Goal: Information Seeking & Learning: Compare options

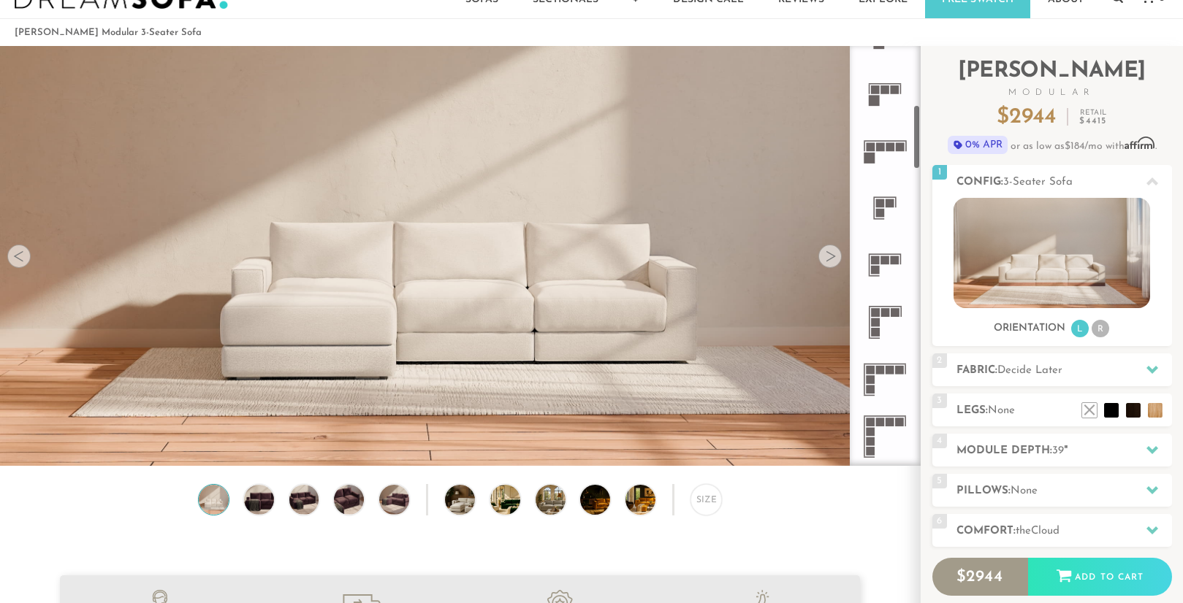
scroll to position [382, 0]
click at [890, 253] on rect at bounding box center [885, 253] width 33 height 1
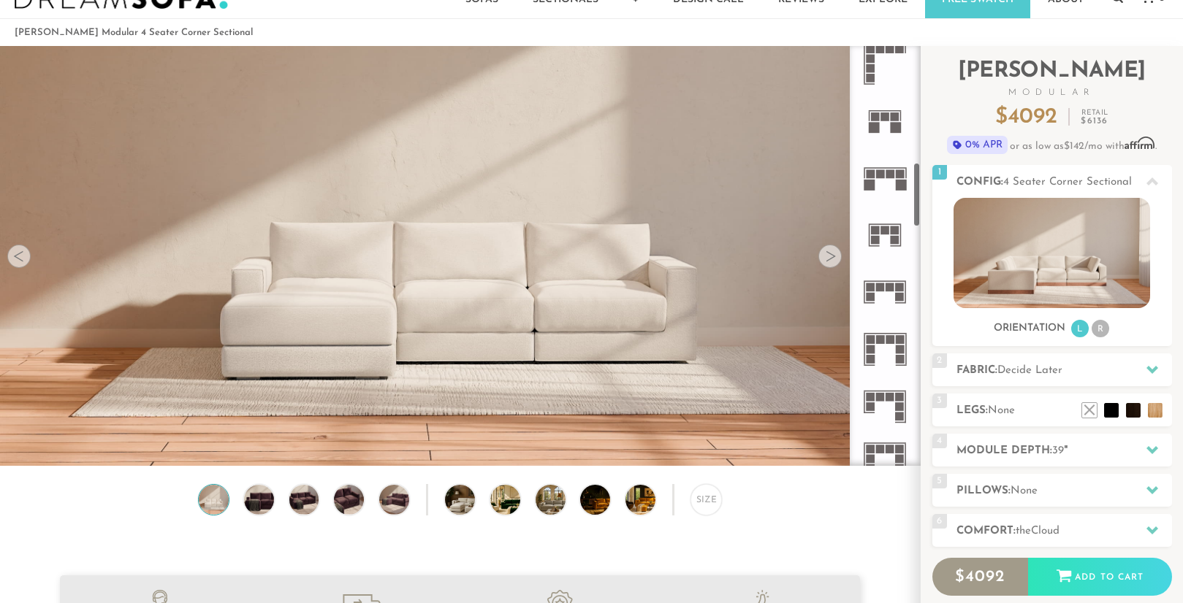
scroll to position [752, 0]
click at [898, 300] on rect at bounding box center [900, 300] width 9 height 9
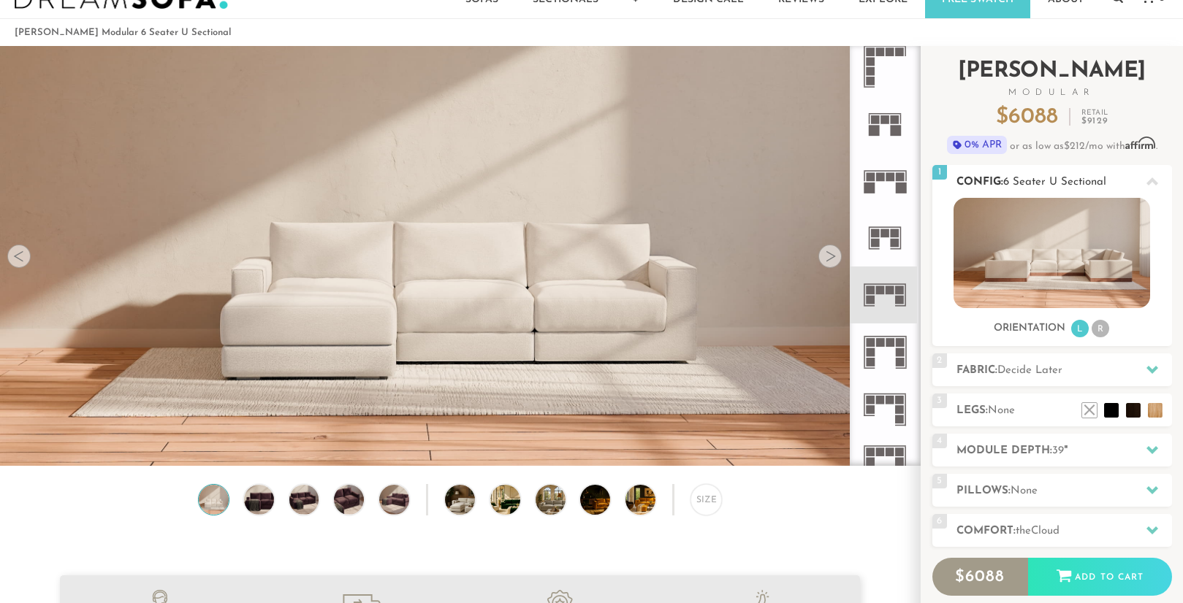
click at [1028, 237] on img at bounding box center [1051, 253] width 197 height 110
click at [894, 237] on rect at bounding box center [895, 233] width 9 height 9
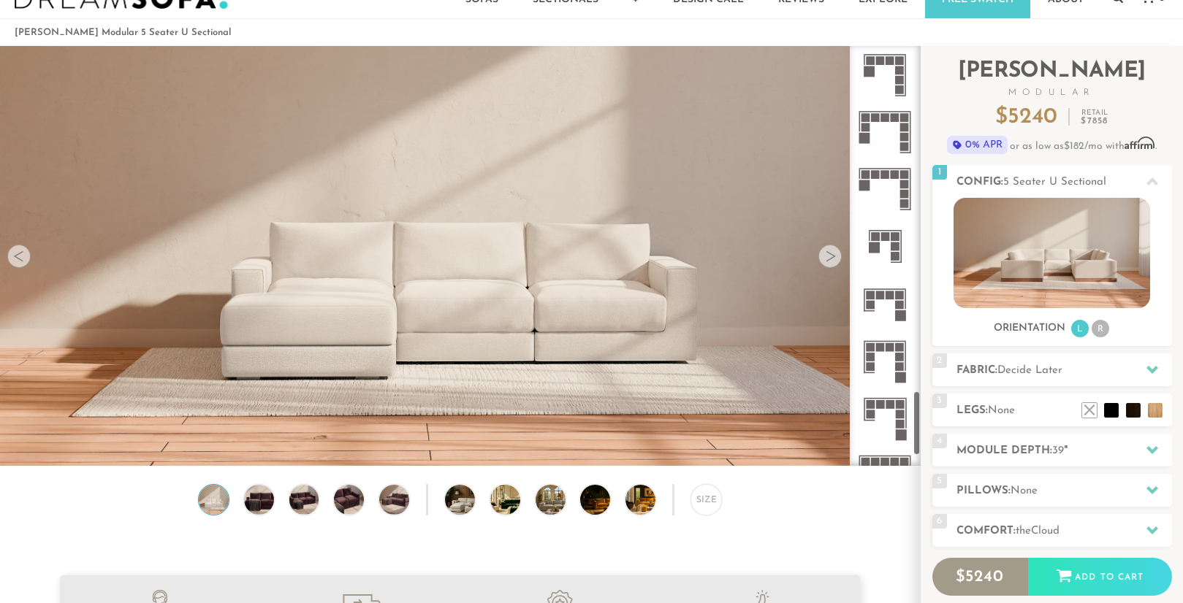
scroll to position [2231, 0]
click at [896, 257] on rect at bounding box center [895, 255] width 9 height 9
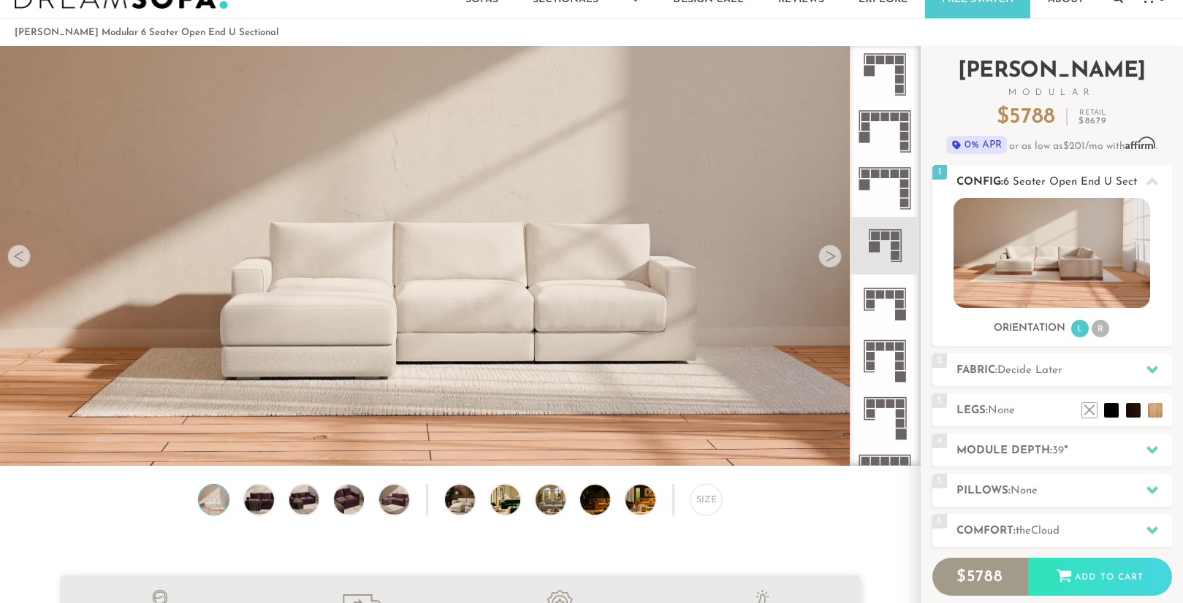
click at [1108, 330] on li "R" at bounding box center [1101, 329] width 18 height 18
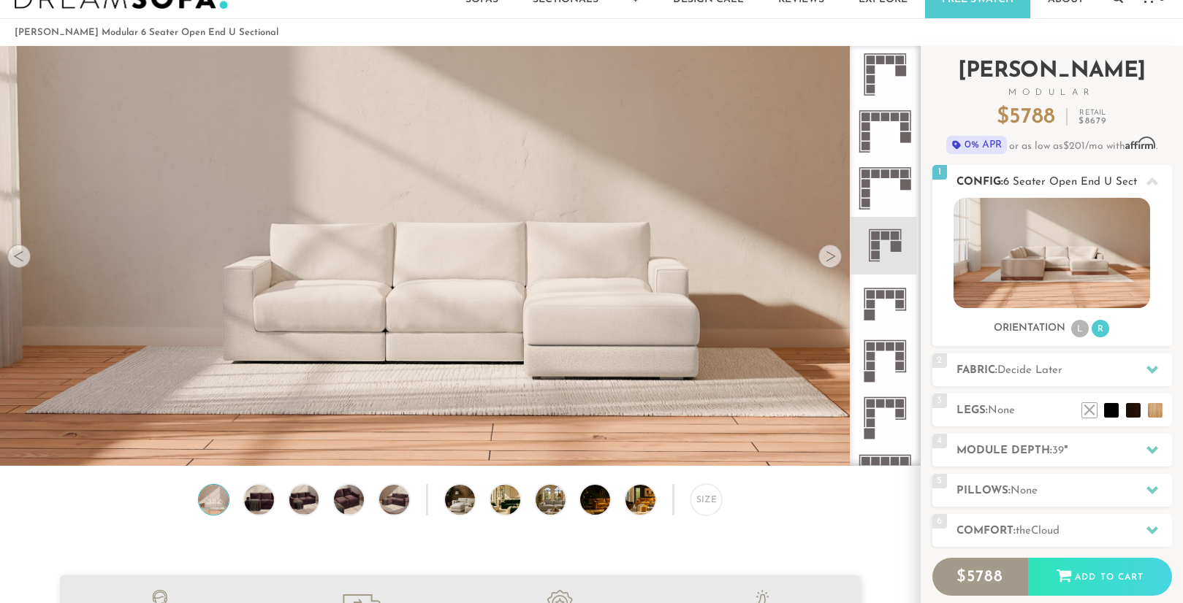
click at [1082, 330] on li "L" at bounding box center [1080, 329] width 18 height 18
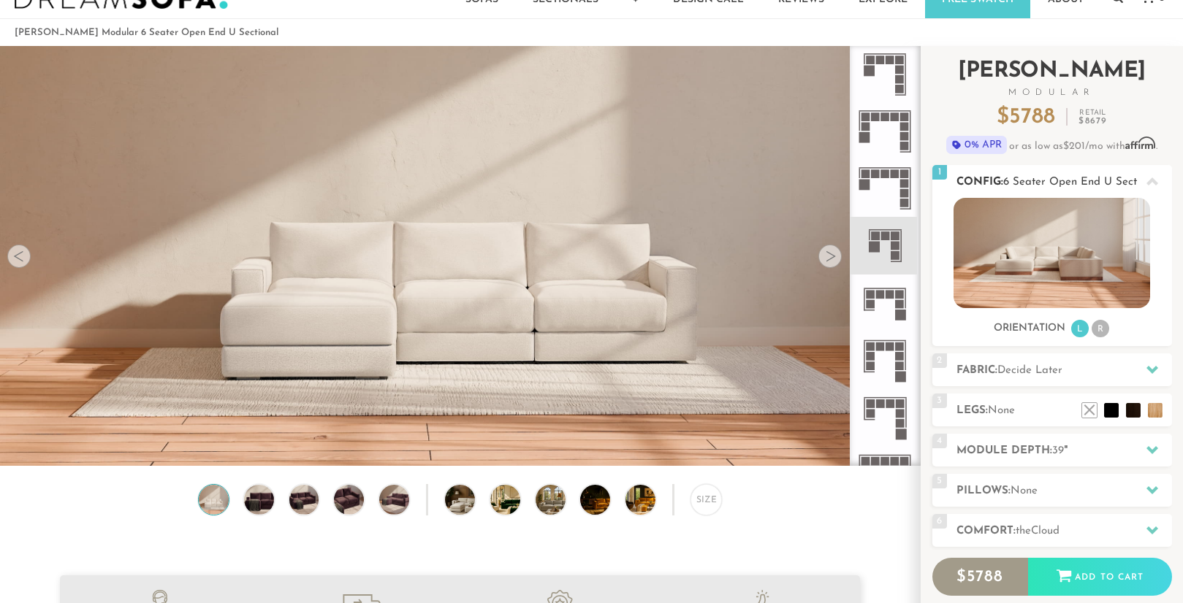
click at [1094, 260] on img at bounding box center [1051, 253] width 197 height 110
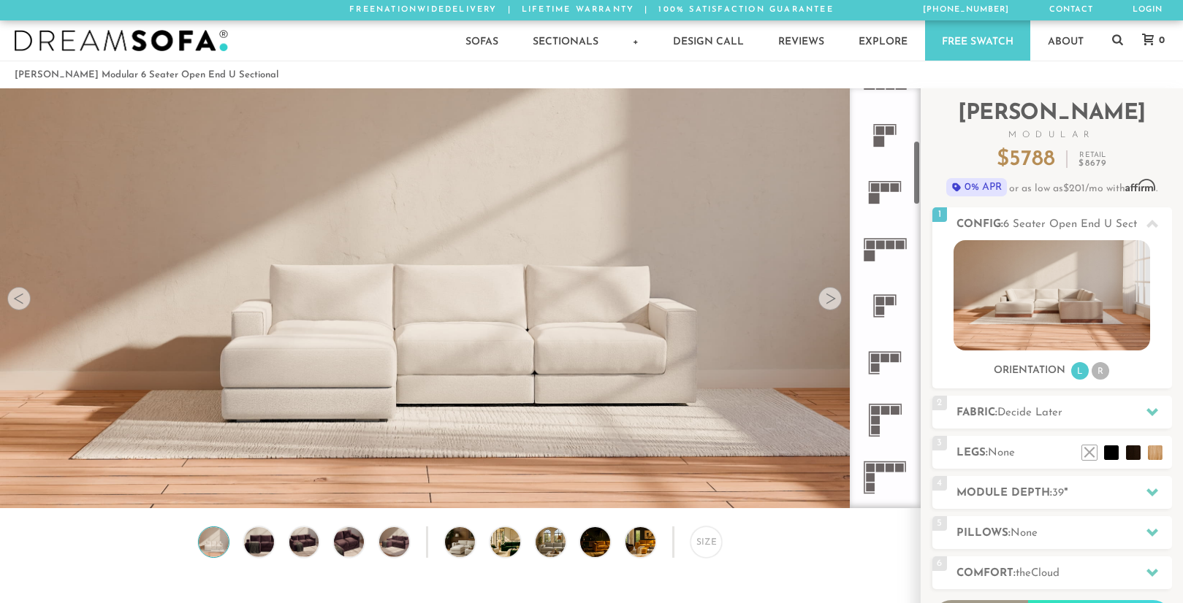
scroll to position [325, 0]
click at [882, 416] on icon at bounding box center [884, 420] width 57 height 57
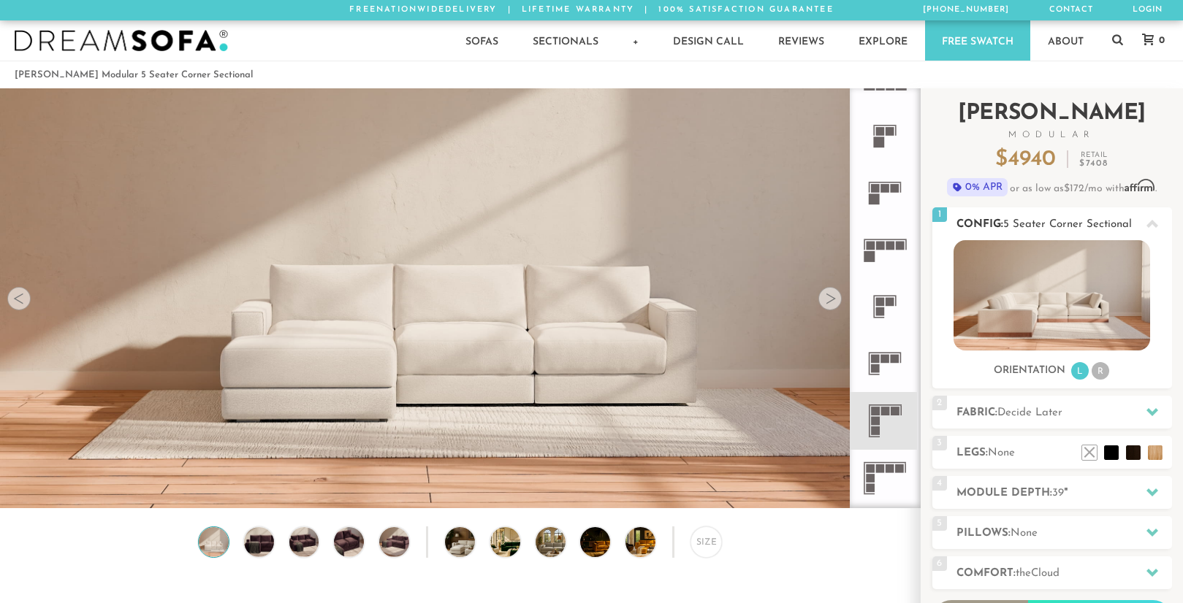
click at [1098, 375] on li "R" at bounding box center [1101, 371] width 18 height 18
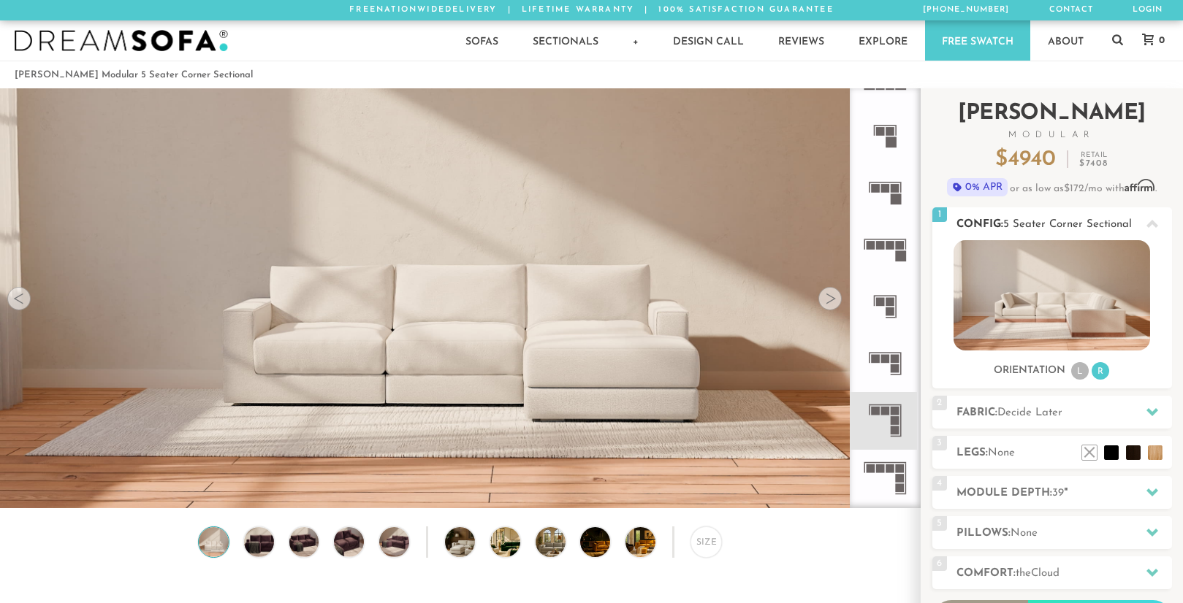
click at [1106, 301] on img at bounding box center [1051, 295] width 197 height 110
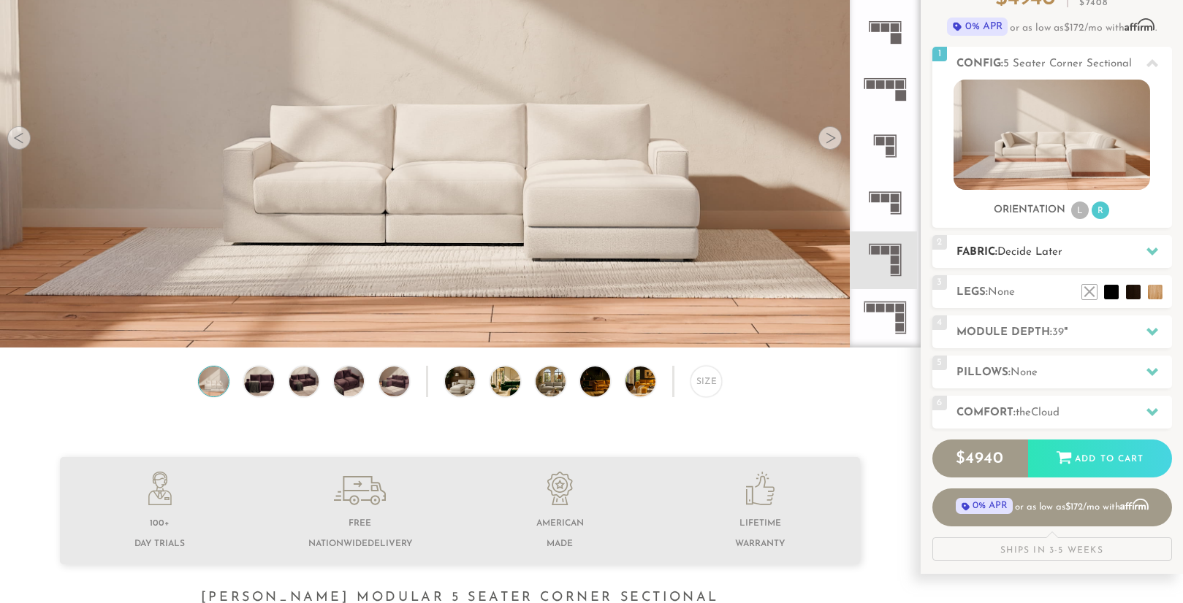
scroll to position [161, 0]
click at [1056, 253] on span "Decide Later" at bounding box center [1029, 251] width 65 height 11
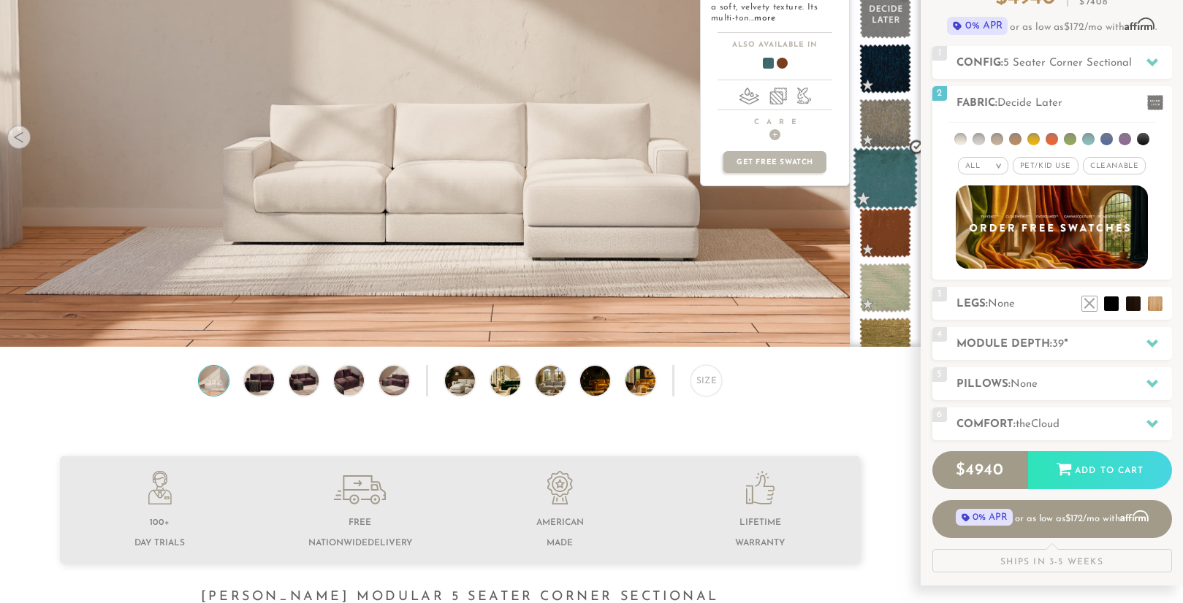
click at [879, 174] on span at bounding box center [885, 179] width 65 height 62
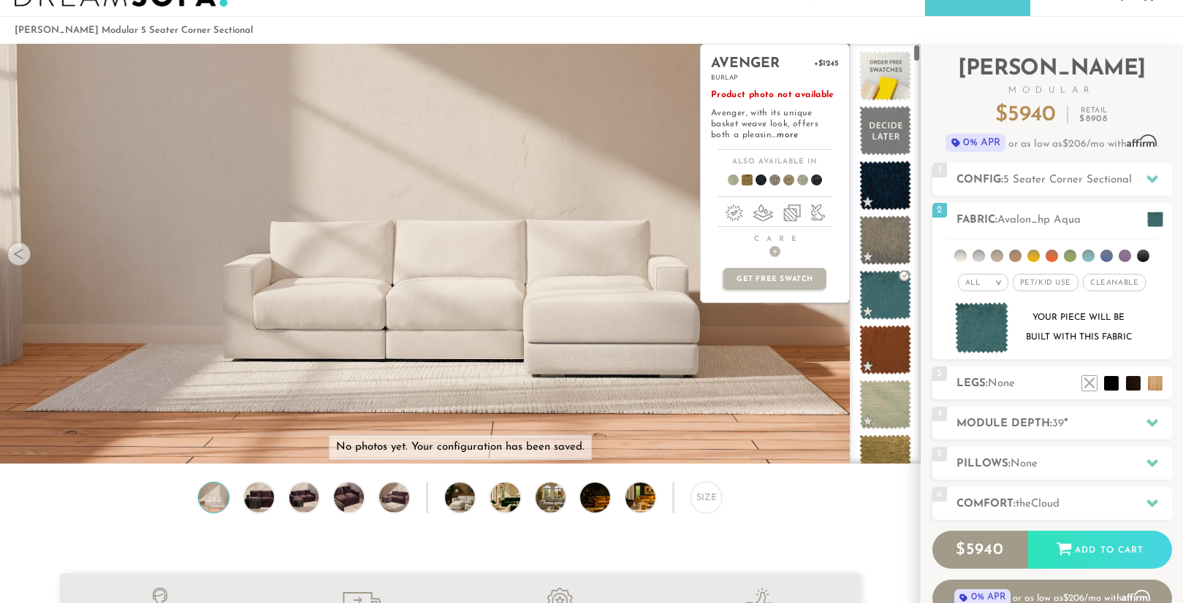
scroll to position [0, 0]
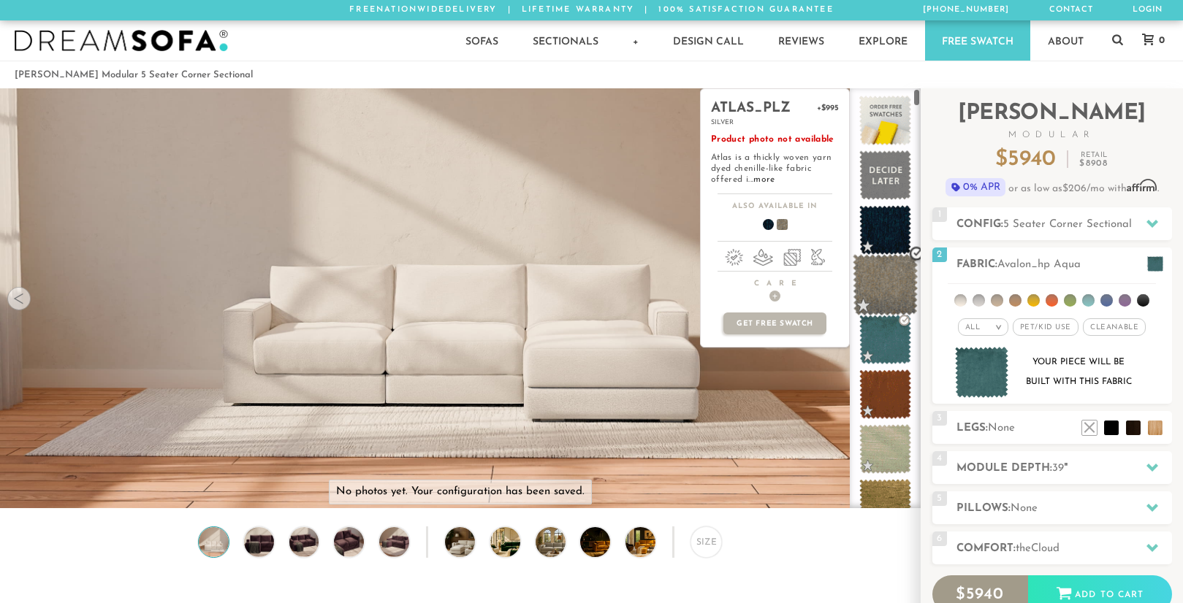
click at [891, 272] on span at bounding box center [885, 285] width 65 height 62
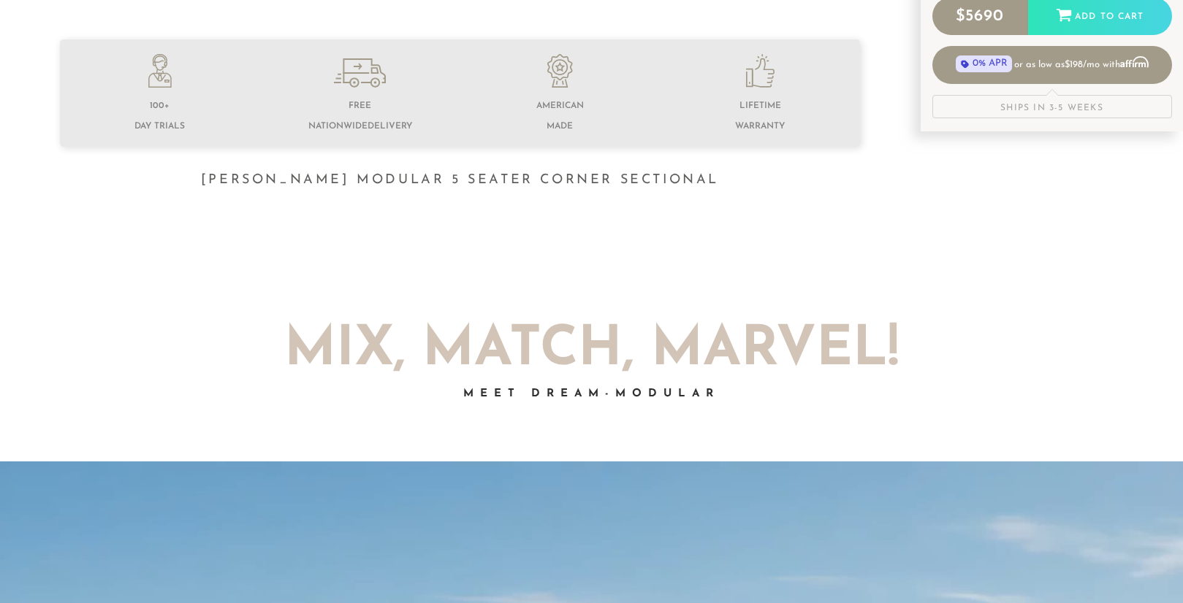
scroll to position [582, 0]
